Goal: Use online tool/utility

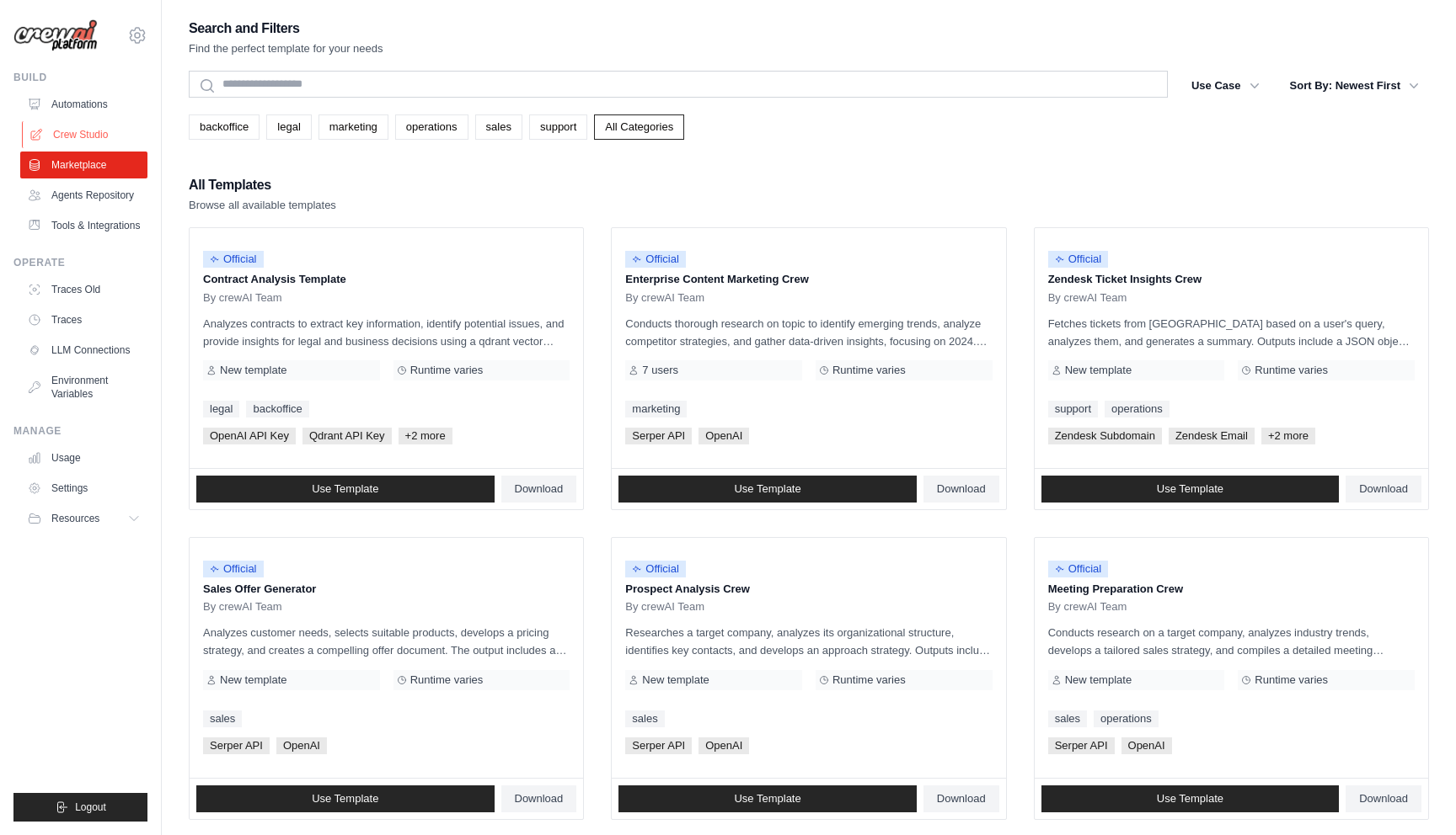
click at [87, 135] on link "Crew Studio" at bounding box center [85, 134] width 127 height 26
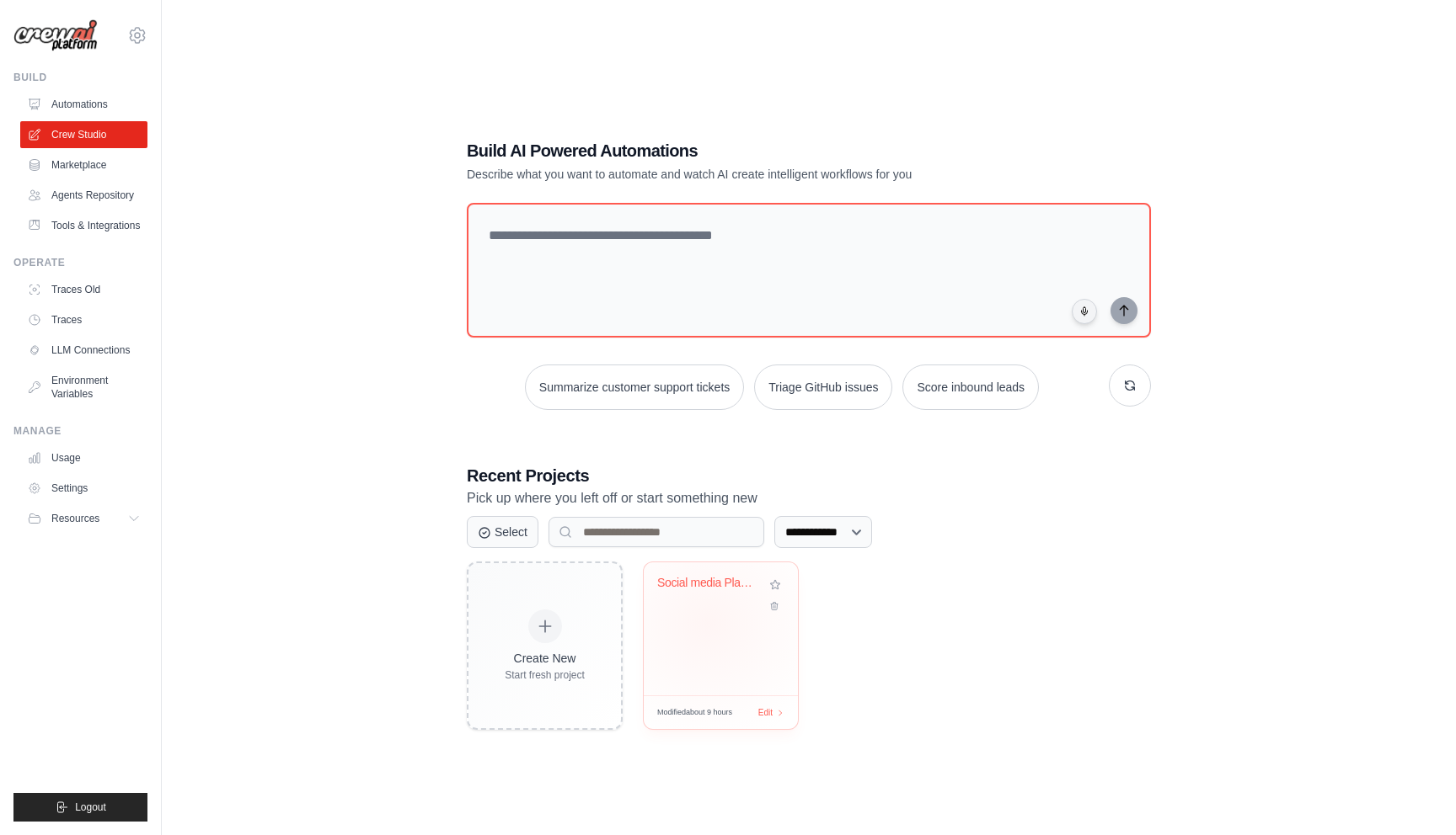
click at [708, 623] on div "Social media Planner" at bounding box center [720, 629] width 154 height 133
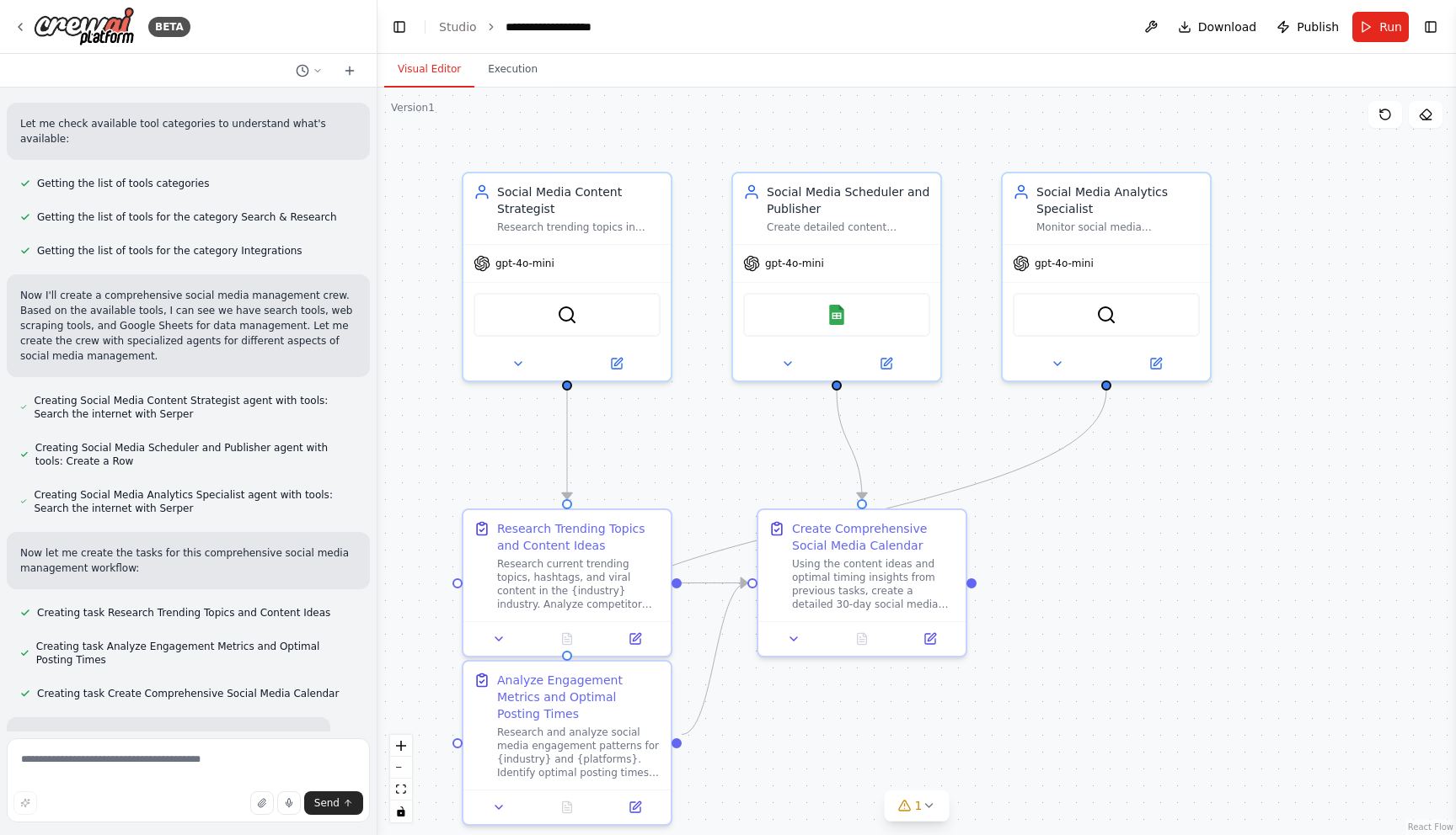
scroll to position [475, 0]
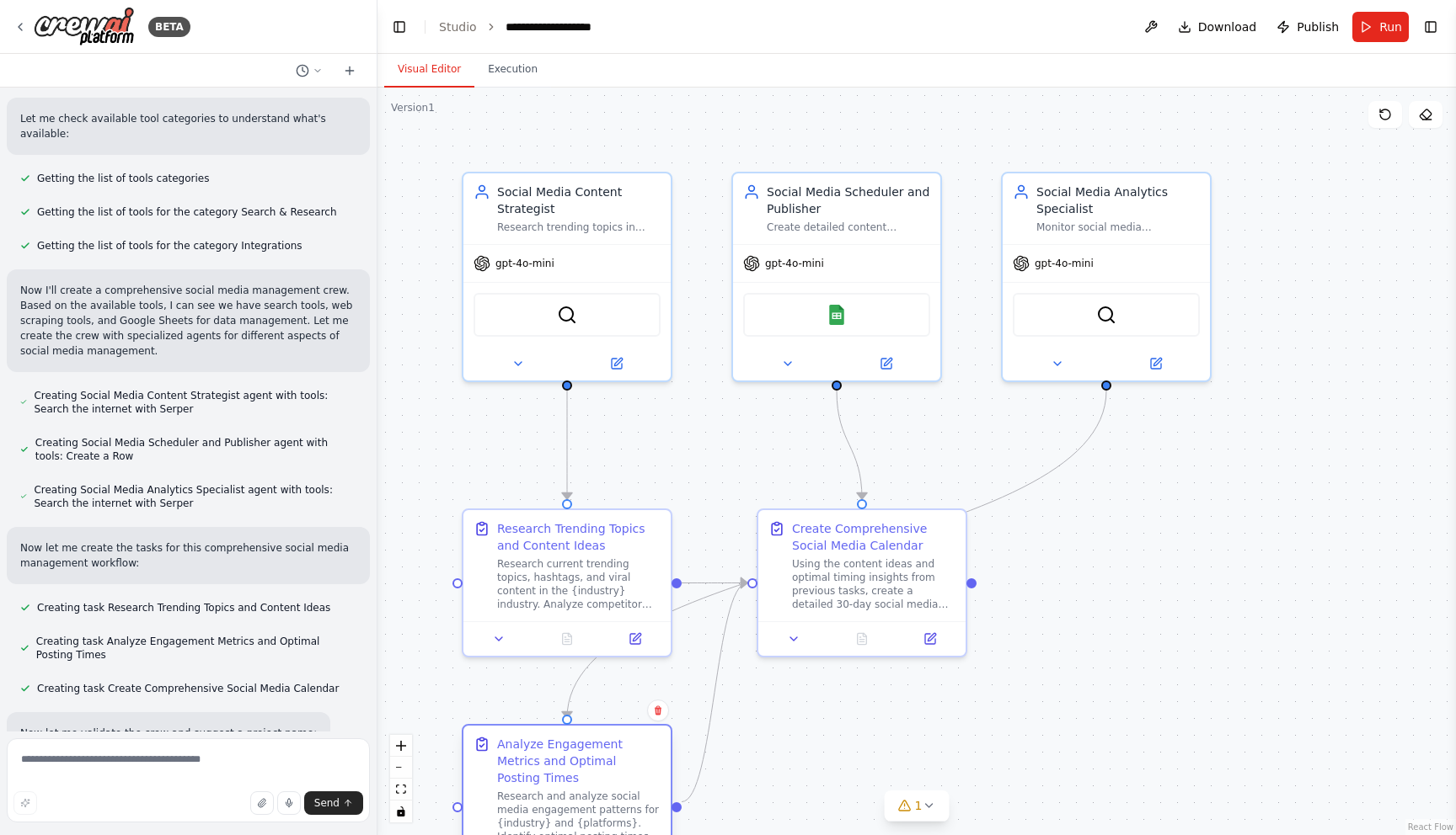
drag, startPoint x: 570, startPoint y: 691, endPoint x: 568, endPoint y: 753, distance: 62.0
click at [568, 753] on div "Analyze Engagement Metrics and Optimal Posting Times" at bounding box center [578, 761] width 164 height 51
drag, startPoint x: 568, startPoint y: 751, endPoint x: 571, endPoint y: 798, distance: 47.1
click at [571, 798] on div "Analyze Engagement Metrics and Optimal Posting Times" at bounding box center [578, 795] width 164 height 51
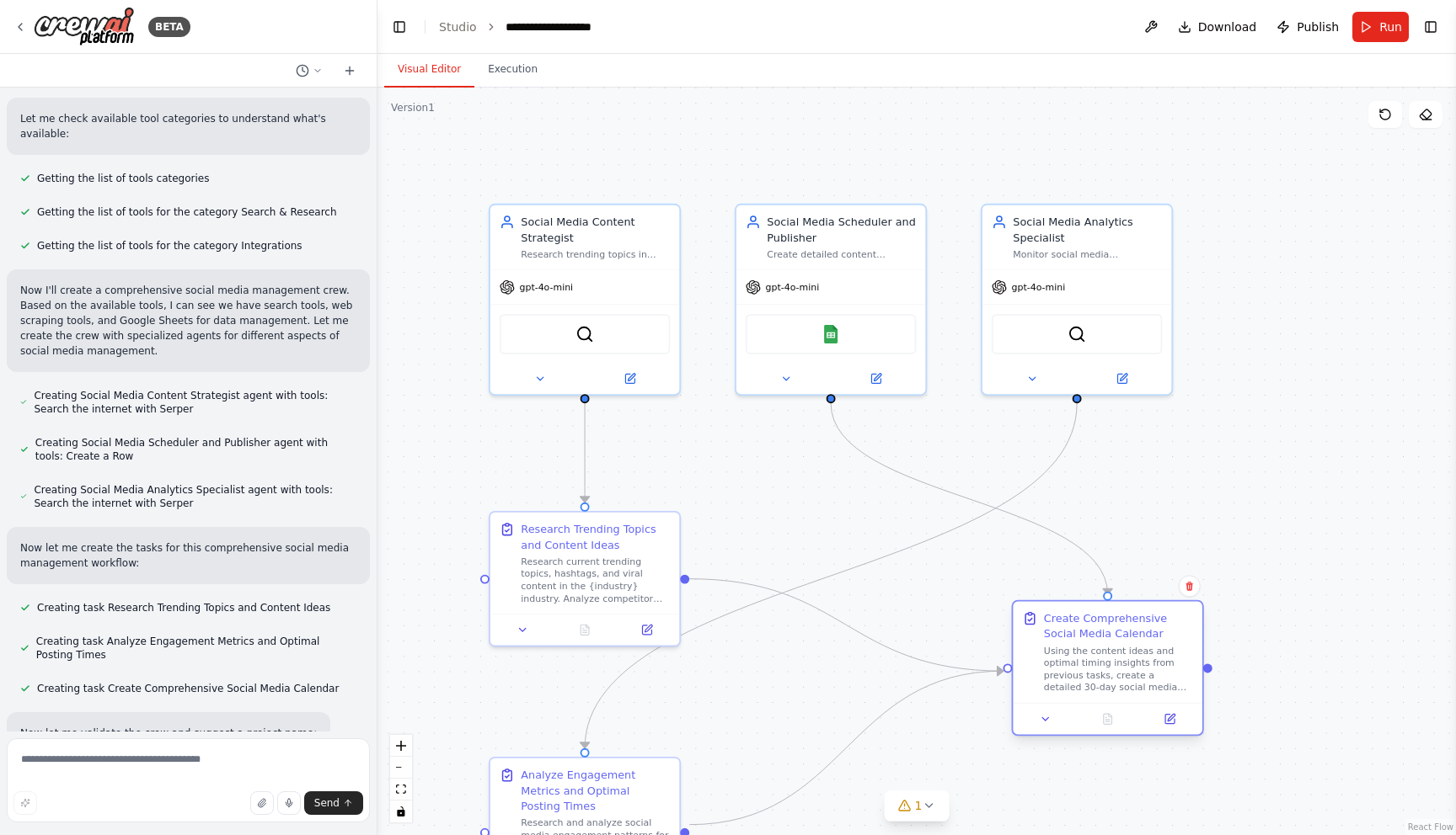
drag, startPoint x: 824, startPoint y: 548, endPoint x: 1077, endPoint y: 643, distance: 270.2
click at [1077, 643] on div "Create Comprehensive Social Media Calendar Using the content ideas and optimal …" at bounding box center [1119, 653] width 149 height 83
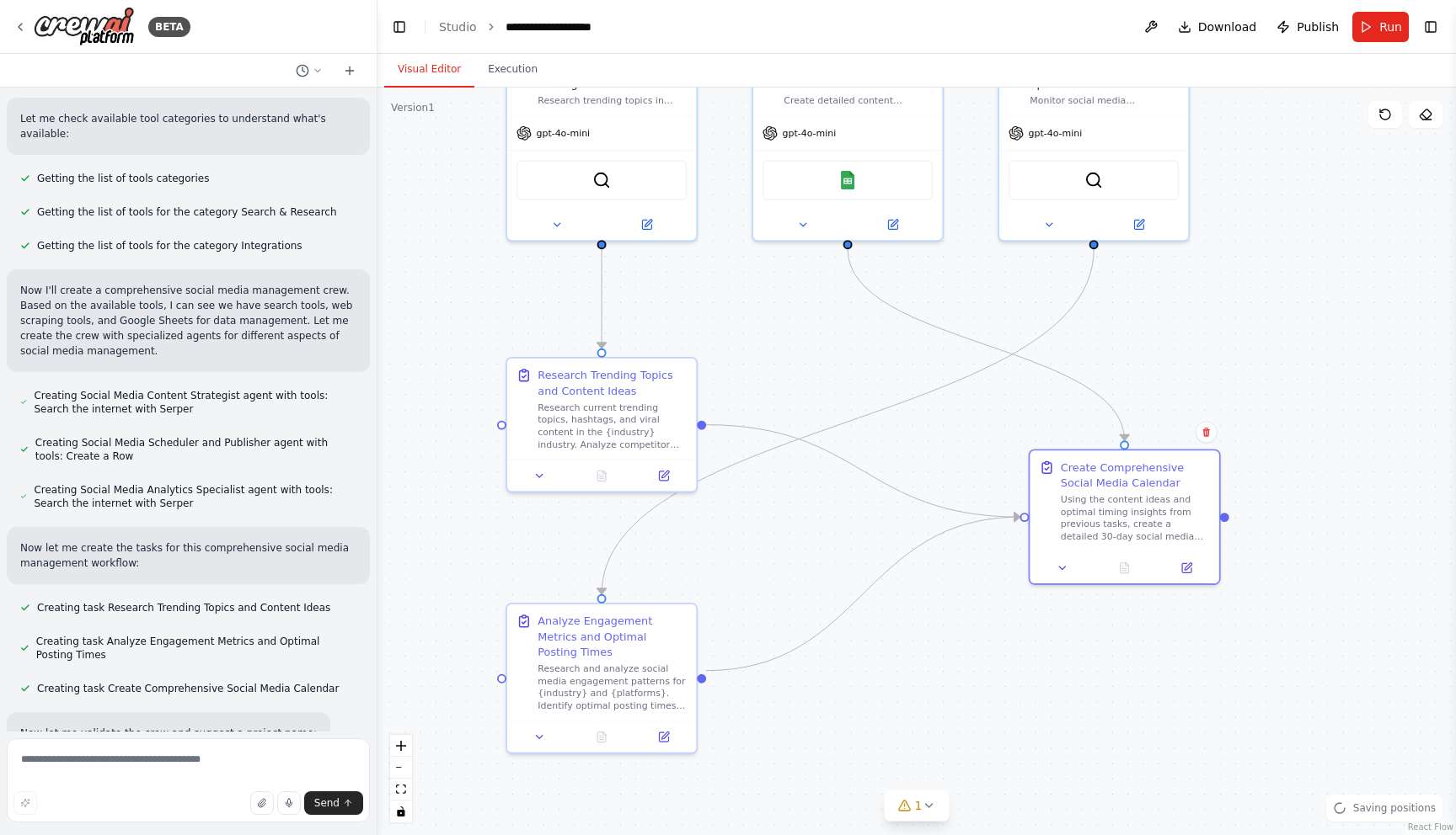
drag, startPoint x: 776, startPoint y: 674, endPoint x: 802, endPoint y: 522, distance: 154.2
click at [802, 522] on div ".deletable-edge-delete-btn { width: 20px; height: 20px; border: 0px solid #ffff…" at bounding box center [917, 461] width 1079 height 748
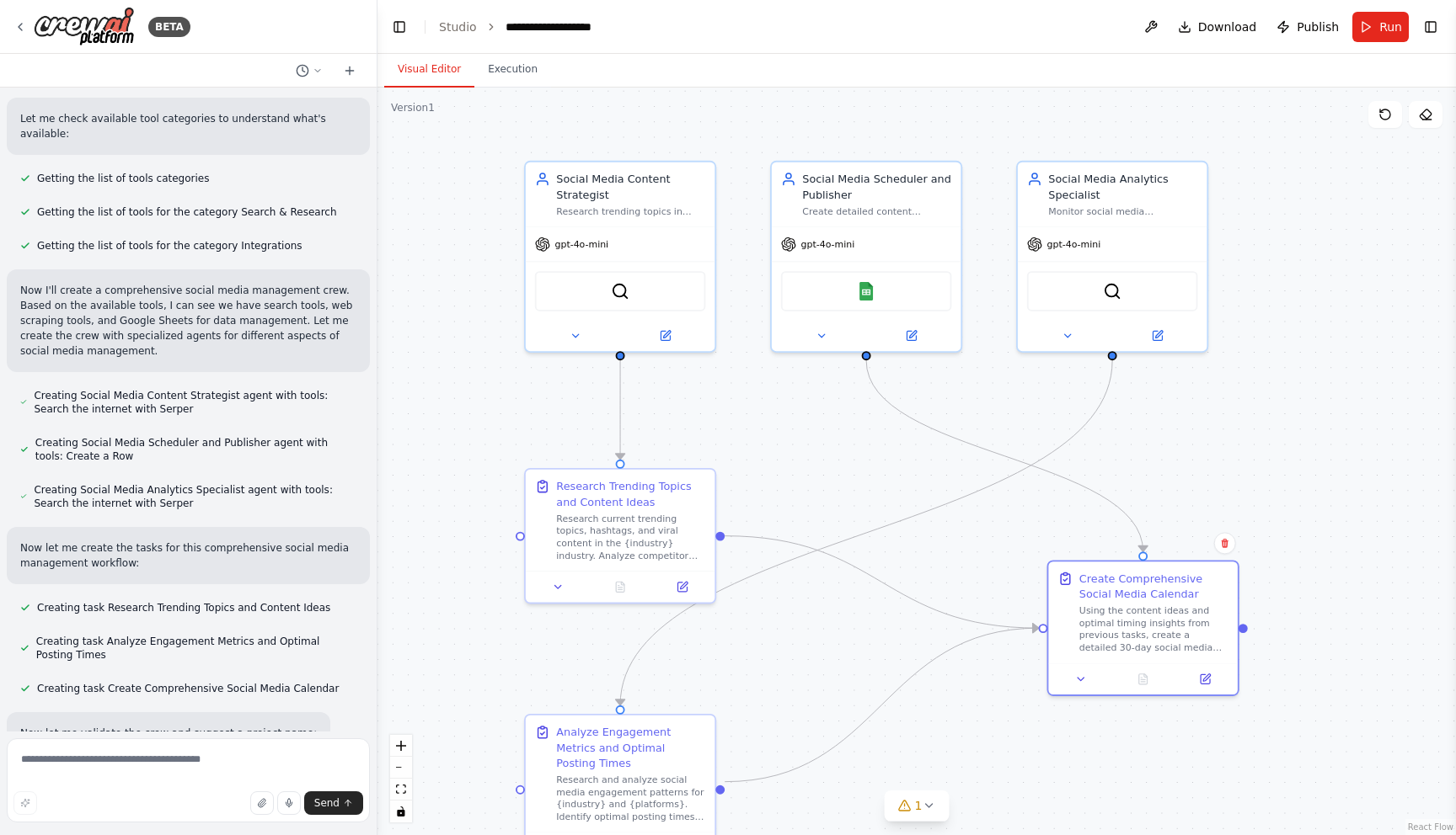
drag, startPoint x: 994, startPoint y: 471, endPoint x: 1003, endPoint y: 581, distance: 110.4
click at [1003, 581] on div ".deletable-edge-delete-btn { width: 20px; height: 20px; border: 0px solid #ffff…" at bounding box center [917, 461] width 1079 height 748
drag, startPoint x: 1163, startPoint y: 607, endPoint x: 1186, endPoint y: 626, distance: 29.8
click at [1186, 626] on div "Using the content ideas and optimal timing insights from previous tasks, create…" at bounding box center [1184, 642] width 149 height 49
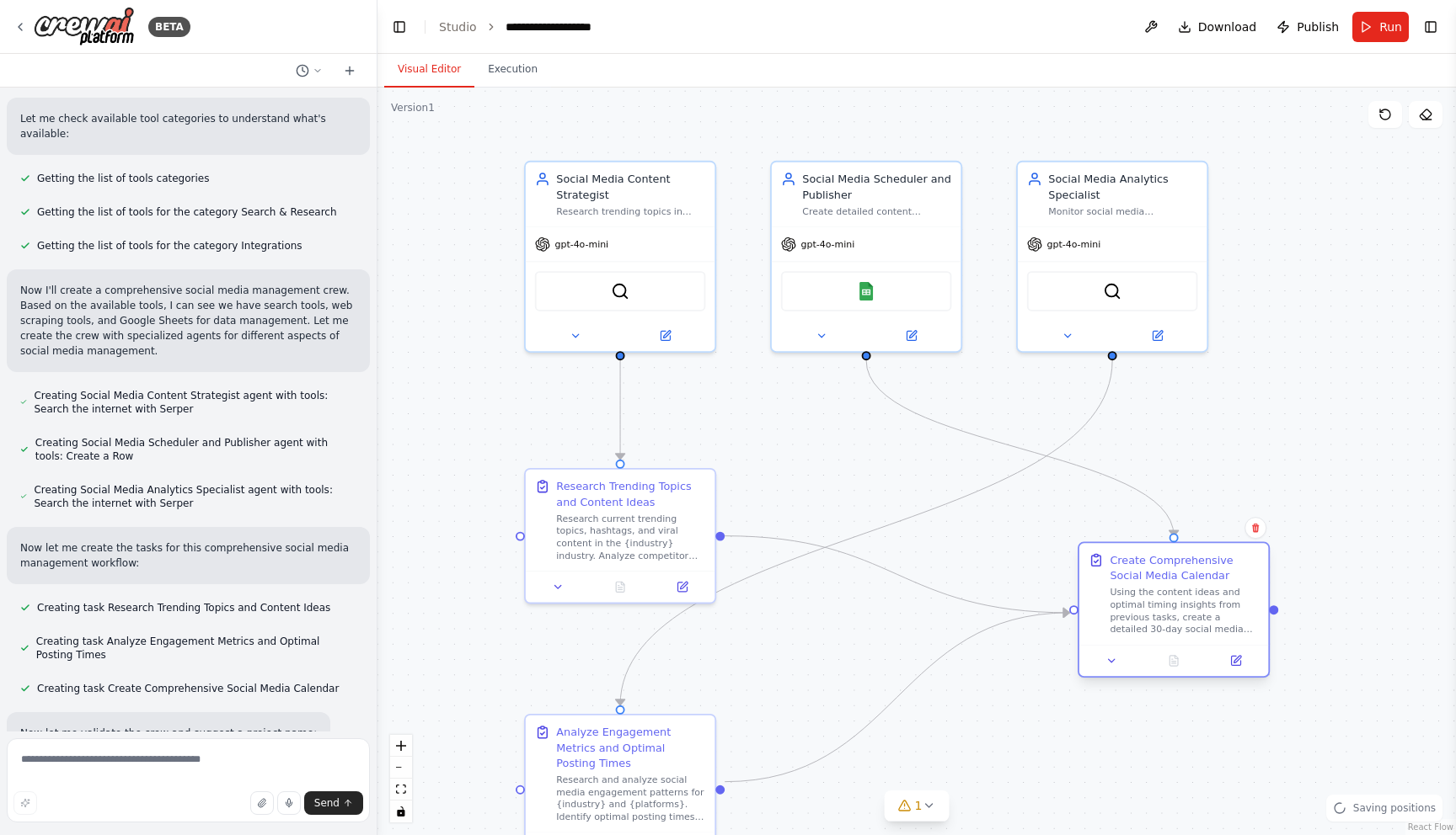
drag, startPoint x: 1159, startPoint y: 644, endPoint x: 1152, endPoint y: 608, distance: 36.7
click at [1152, 608] on div "Using the content ideas and optimal timing insights from previous tasks, create…" at bounding box center [1184, 611] width 149 height 49
drag, startPoint x: 613, startPoint y: 773, endPoint x: 660, endPoint y: 782, distance: 47.9
click at [660, 787] on div "Research and analyze social media engagement patterns for {industry} and {platf…" at bounding box center [677, 811] width 149 height 49
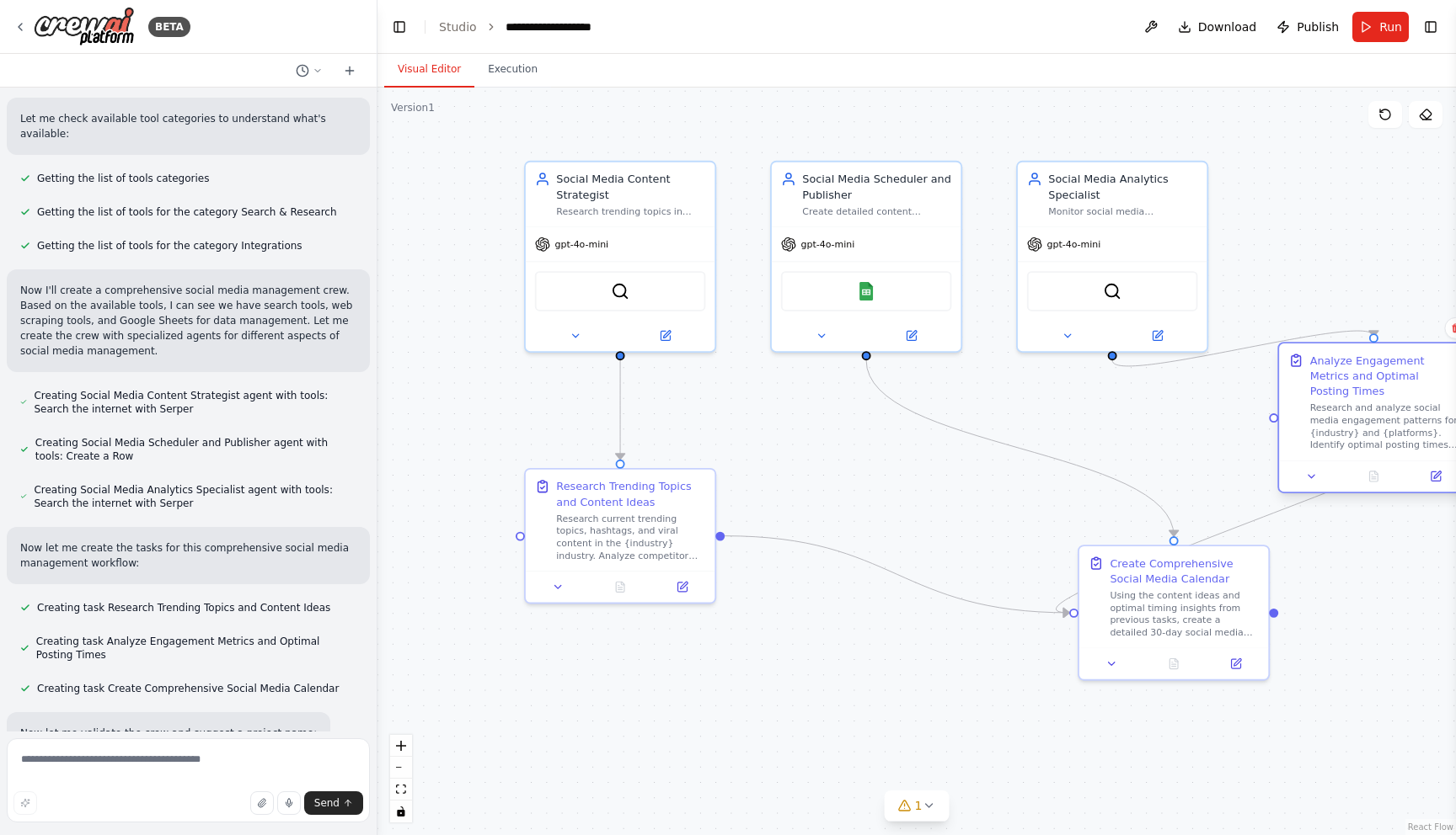
drag, startPoint x: 693, startPoint y: 769, endPoint x: 1398, endPoint y: 387, distance: 801.8
click at [1398, 387] on div "Analyze Engagement Metrics and Optimal Posting Times Research and analyze socia…" at bounding box center [1384, 402] width 149 height 99
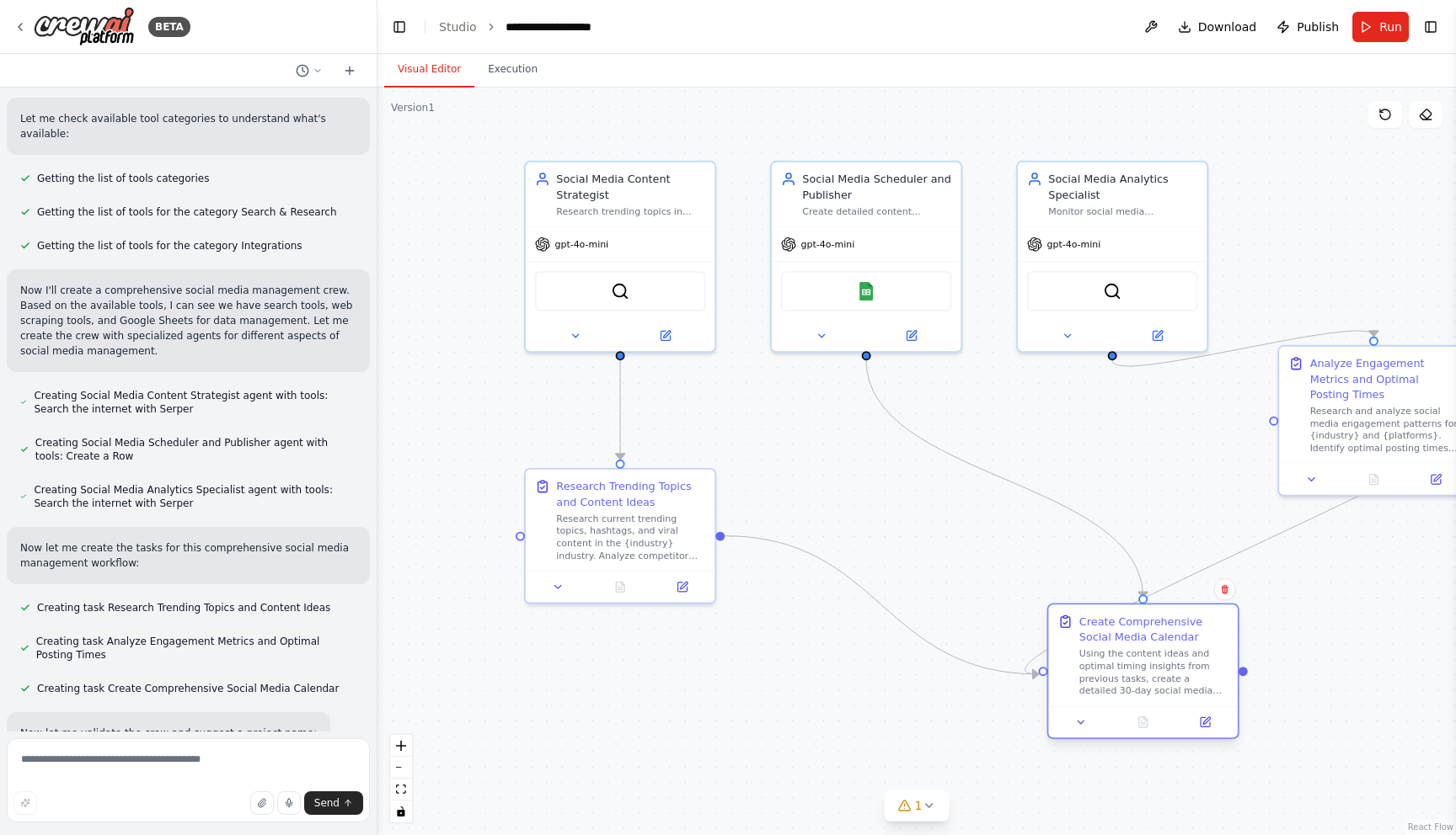
drag, startPoint x: 1230, startPoint y: 586, endPoint x: 1194, endPoint y: 650, distance: 73.4
click at [1194, 650] on div "Using the content ideas and optimal timing insights from previous tasks, create…" at bounding box center [1154, 672] width 149 height 49
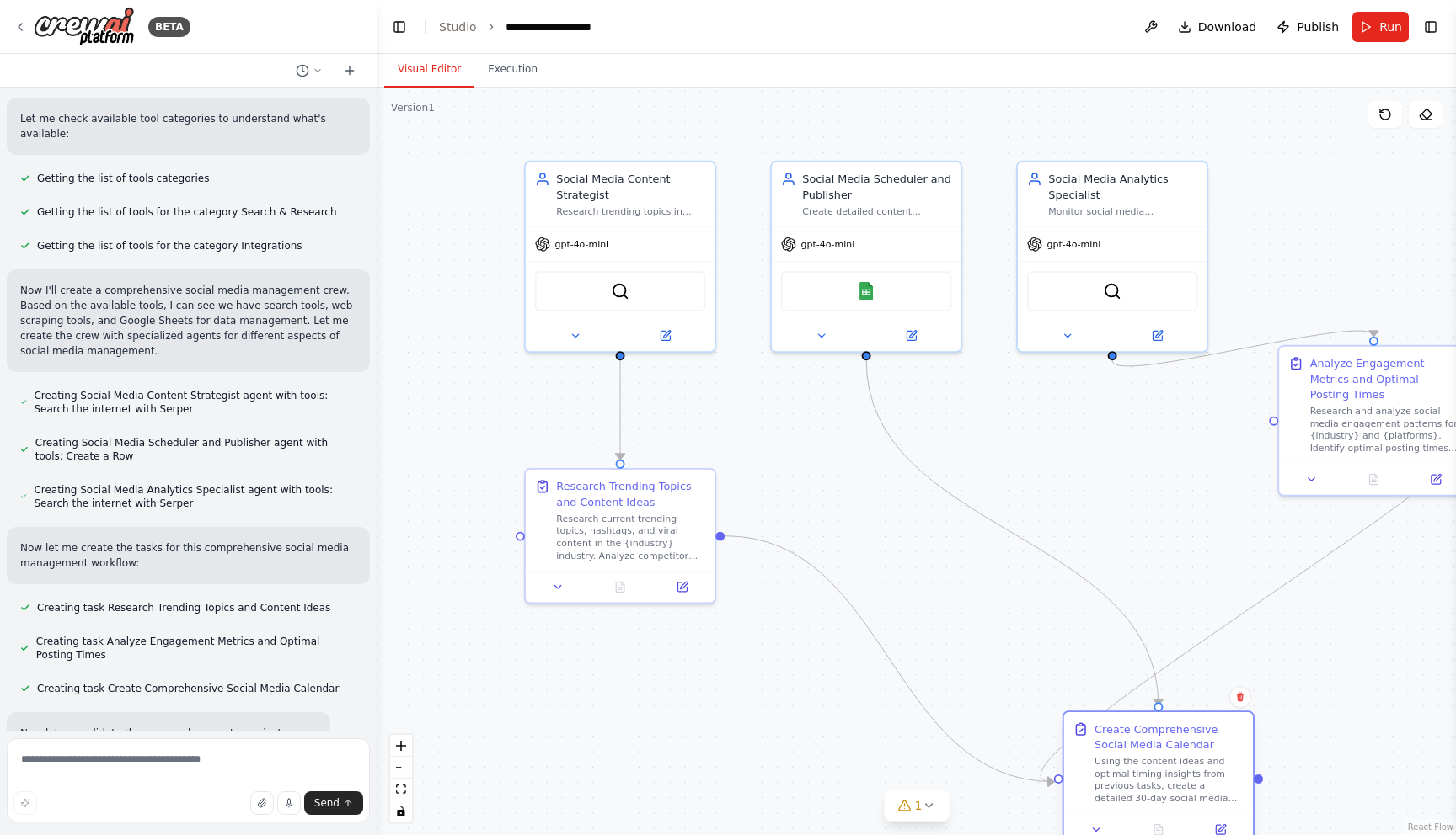
drag, startPoint x: 1099, startPoint y: 659, endPoint x: 1112, endPoint y: 759, distance: 100.8
click at [1112, 759] on div "Using the content ideas and optimal timing insights from previous tasks, create…" at bounding box center [1169, 780] width 149 height 49
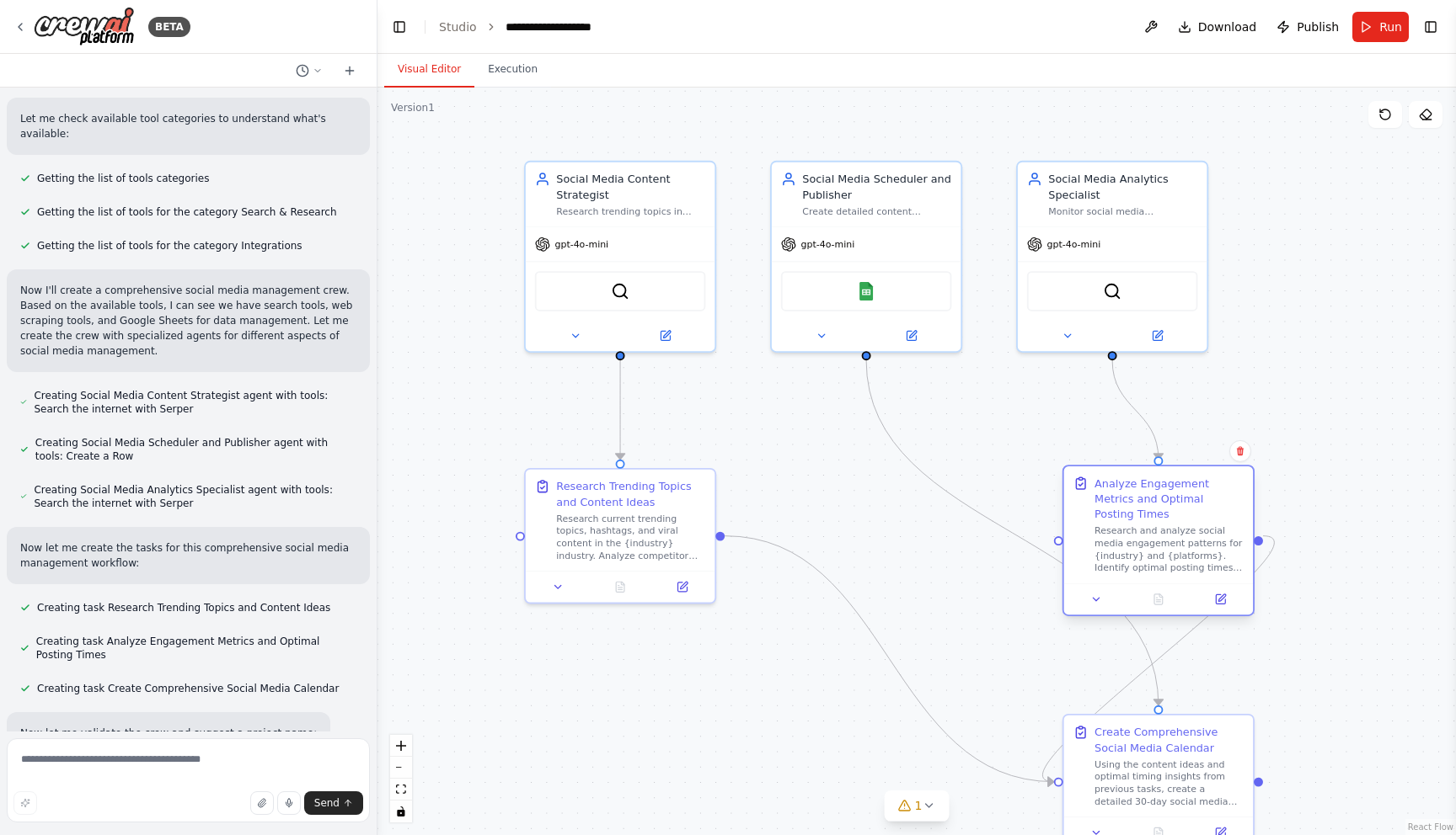
drag, startPoint x: 1344, startPoint y: 420, endPoint x: 1122, endPoint y: 549, distance: 256.8
click at [1122, 549] on div "Research and analyze social media engagement patterns for {industry} and {platf…" at bounding box center [1169, 549] width 149 height 49
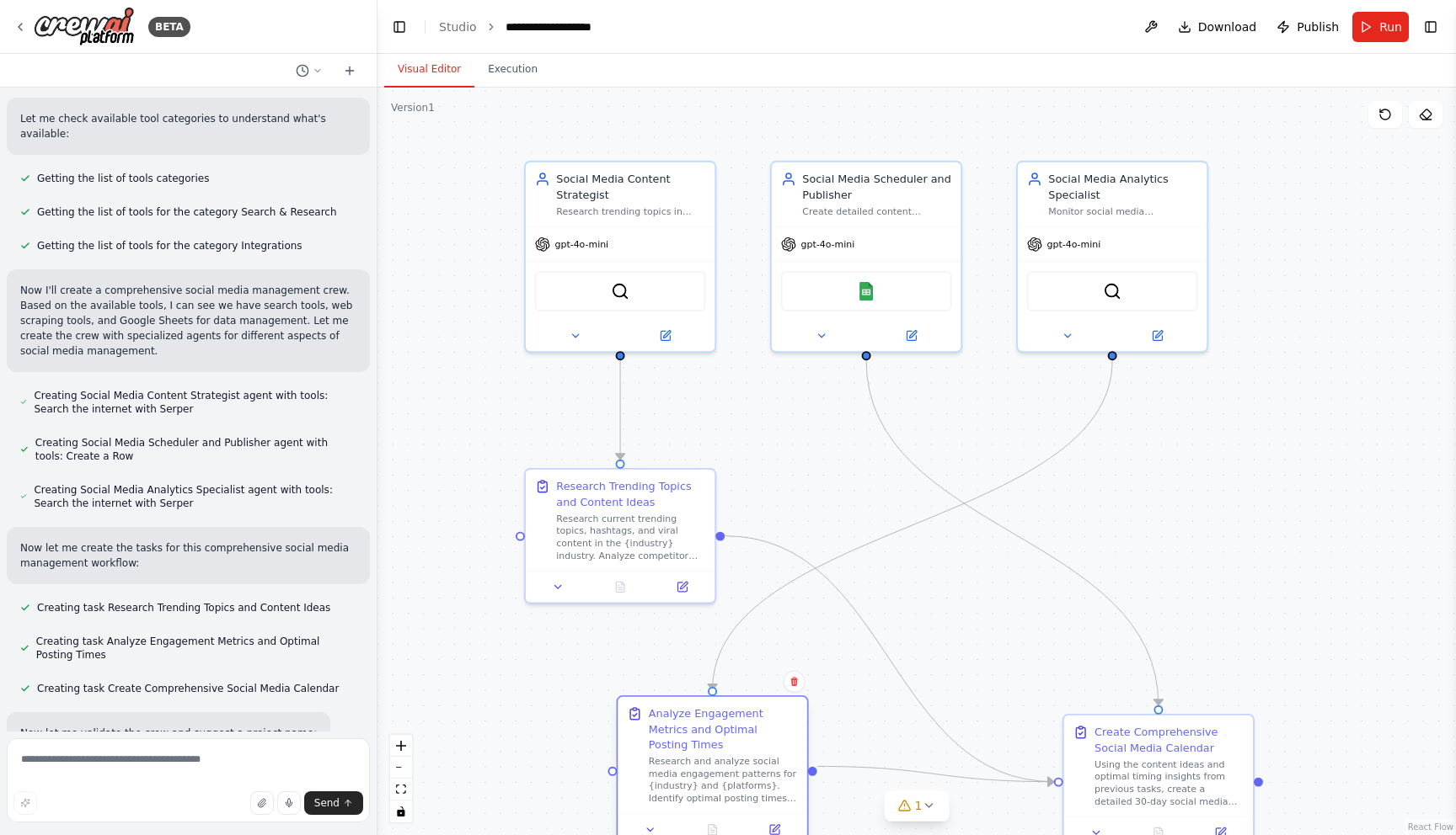
drag, startPoint x: 1126, startPoint y: 532, endPoint x: 680, endPoint y: 761, distance: 501.4
click at [680, 761] on div "Research and analyze social media engagement patterns for {industry} and {platf…" at bounding box center [724, 780] width 149 height 49
click at [568, 335] on button at bounding box center [575, 332] width 87 height 19
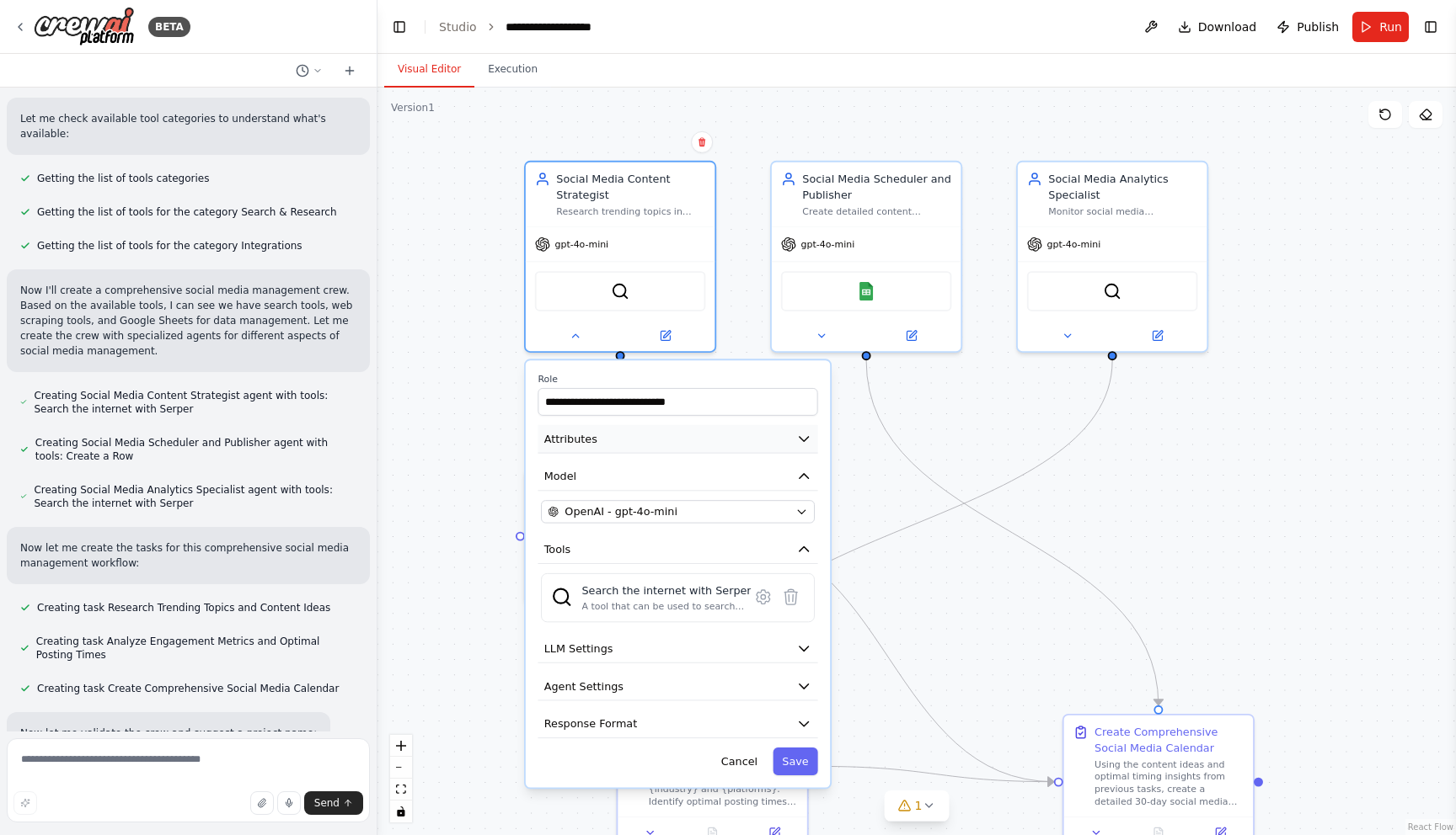
click at [742, 437] on button "Attributes" at bounding box center [677, 439] width 279 height 28
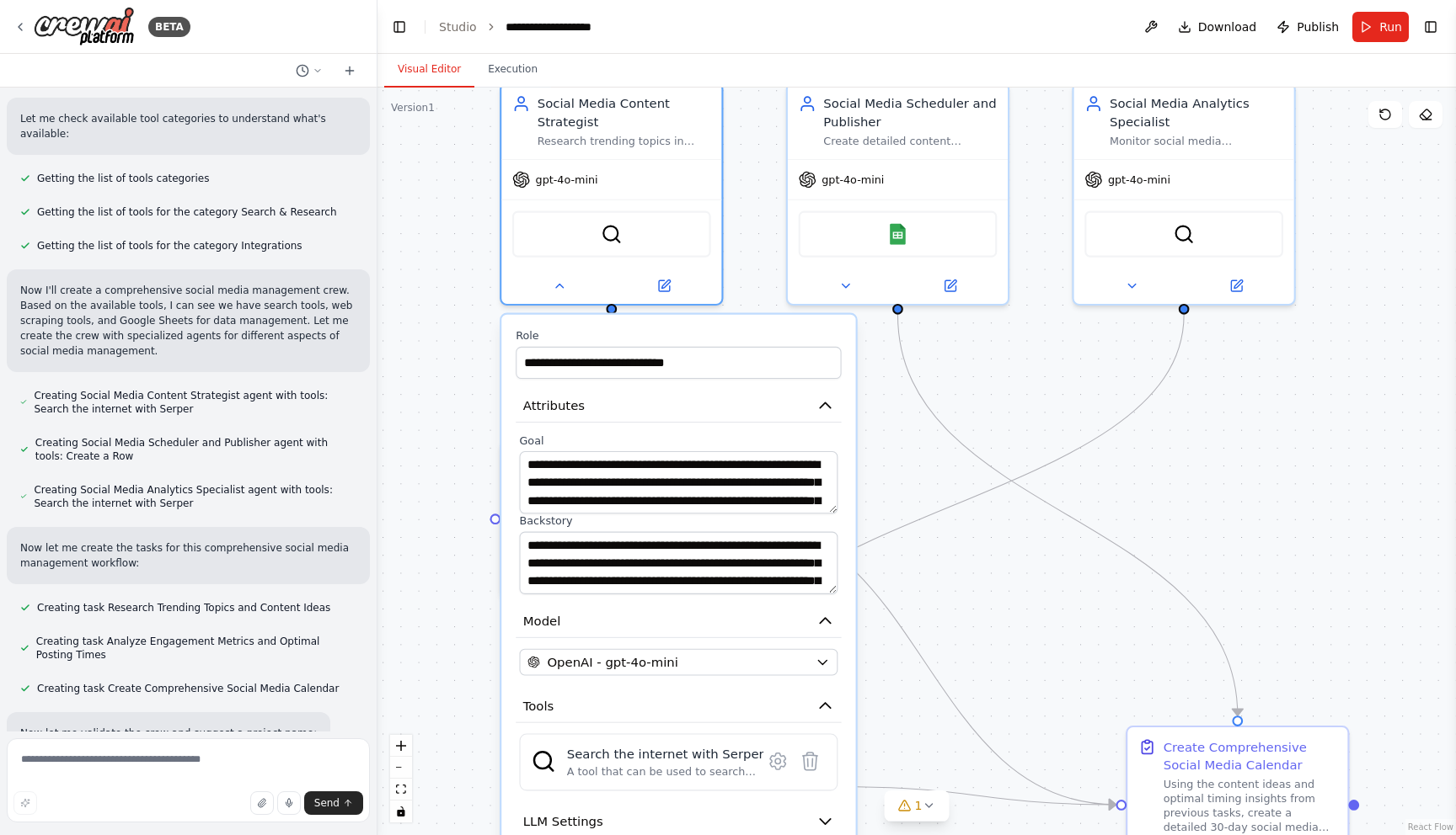
scroll to position [1268, 0]
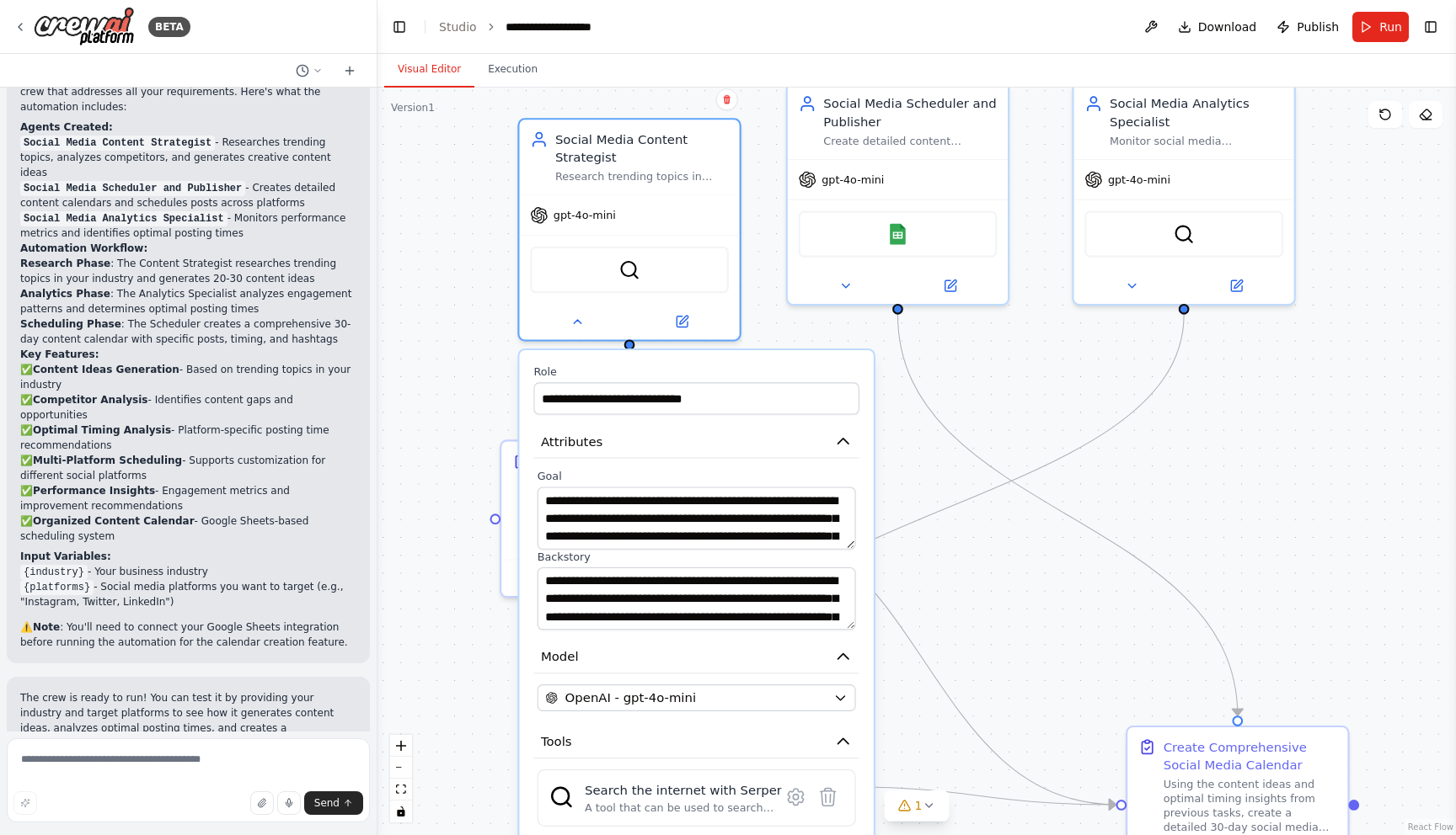
drag, startPoint x: 704, startPoint y: 327, endPoint x: 714, endPoint y: 366, distance: 40.3
click at [714, 366] on div "**********" at bounding box center [695, 684] width 354 height 668
